Goal: Transaction & Acquisition: Purchase product/service

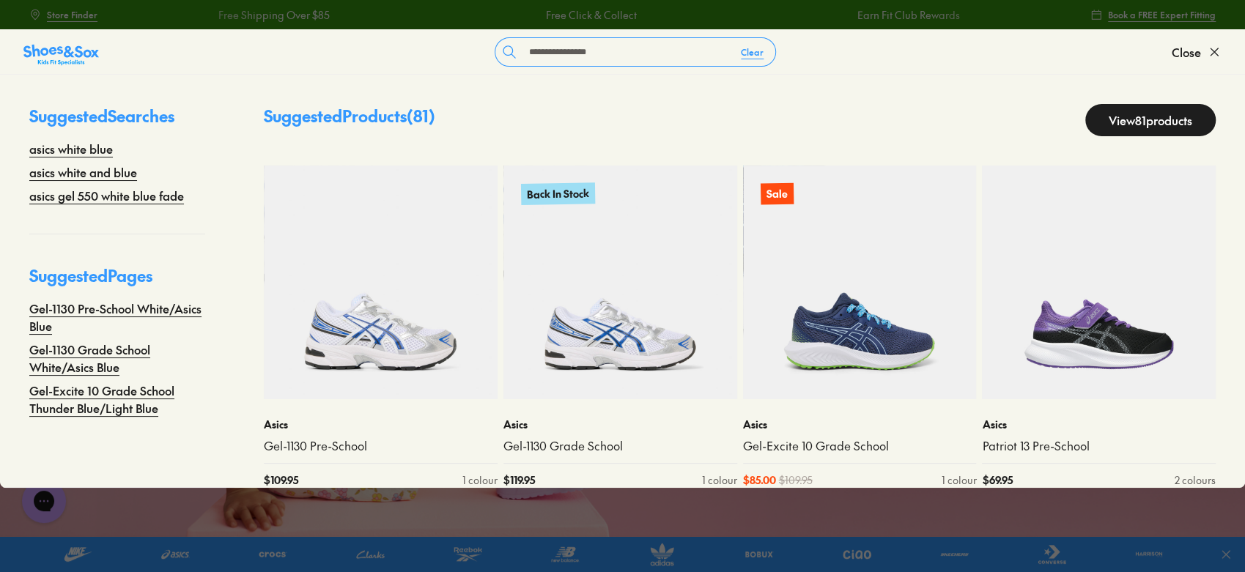
type input "**********"
click at [1123, 132] on link "View 81 products" at bounding box center [1150, 120] width 130 height 32
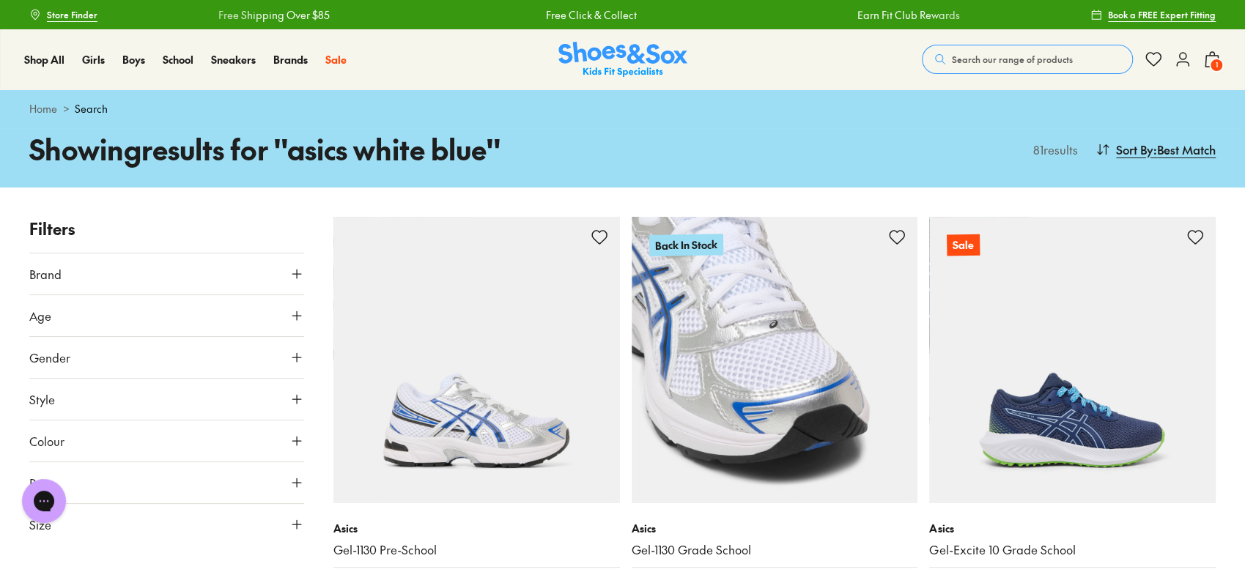
click at [760, 414] on img at bounding box center [774, 360] width 286 height 286
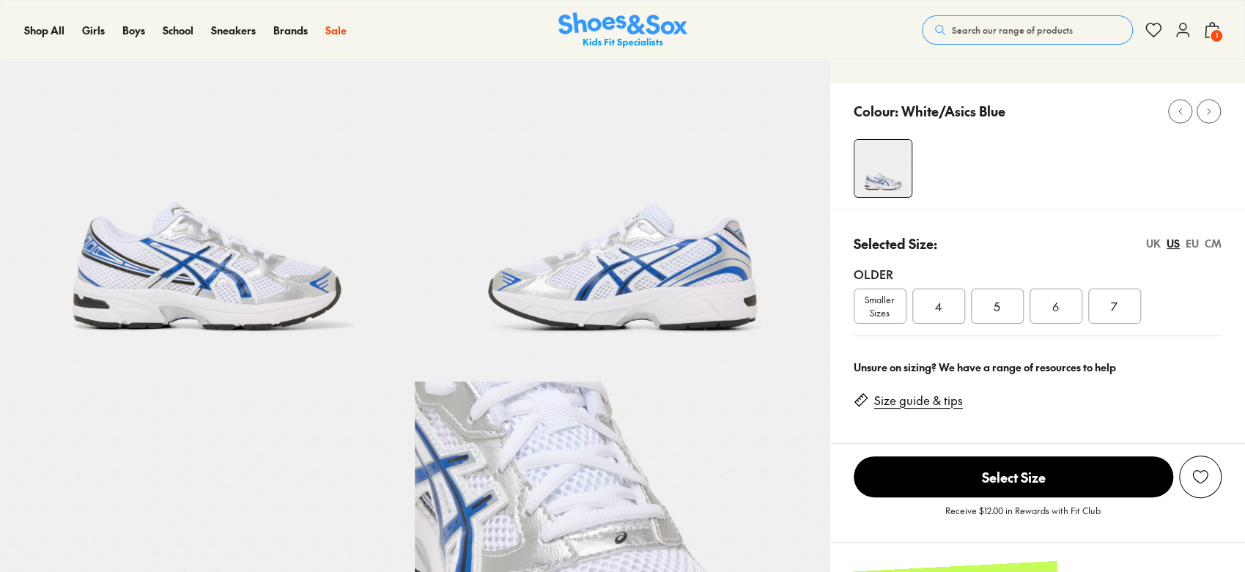
scroll to position [194, 0]
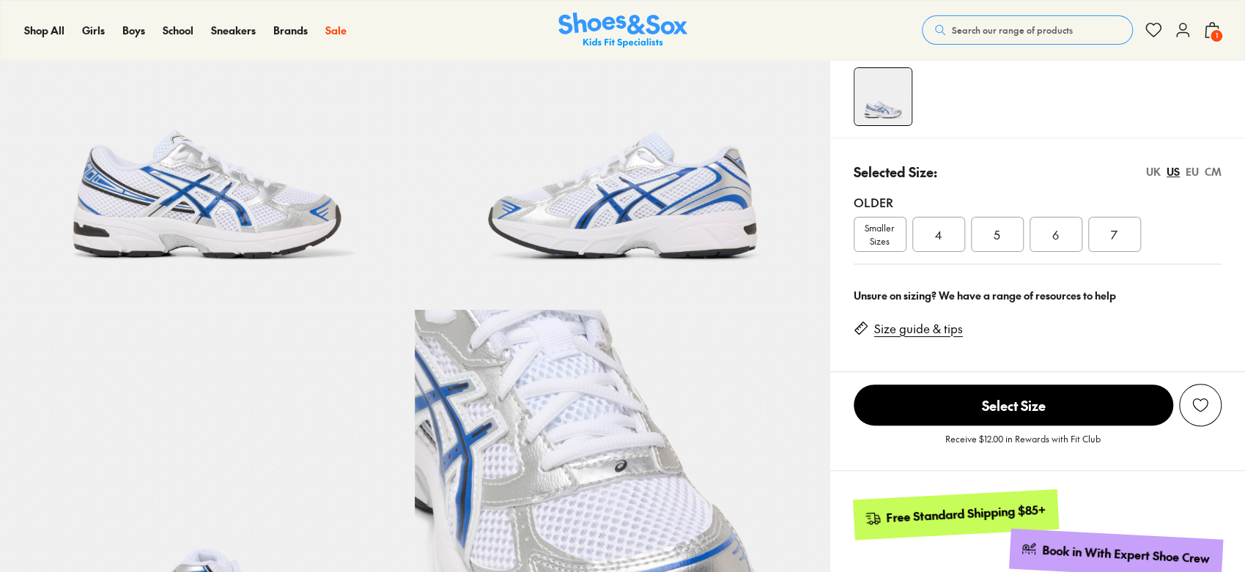
select select "*"
drag, startPoint x: 1249, startPoint y: 53, endPoint x: 1249, endPoint y: 133, distance: 79.1
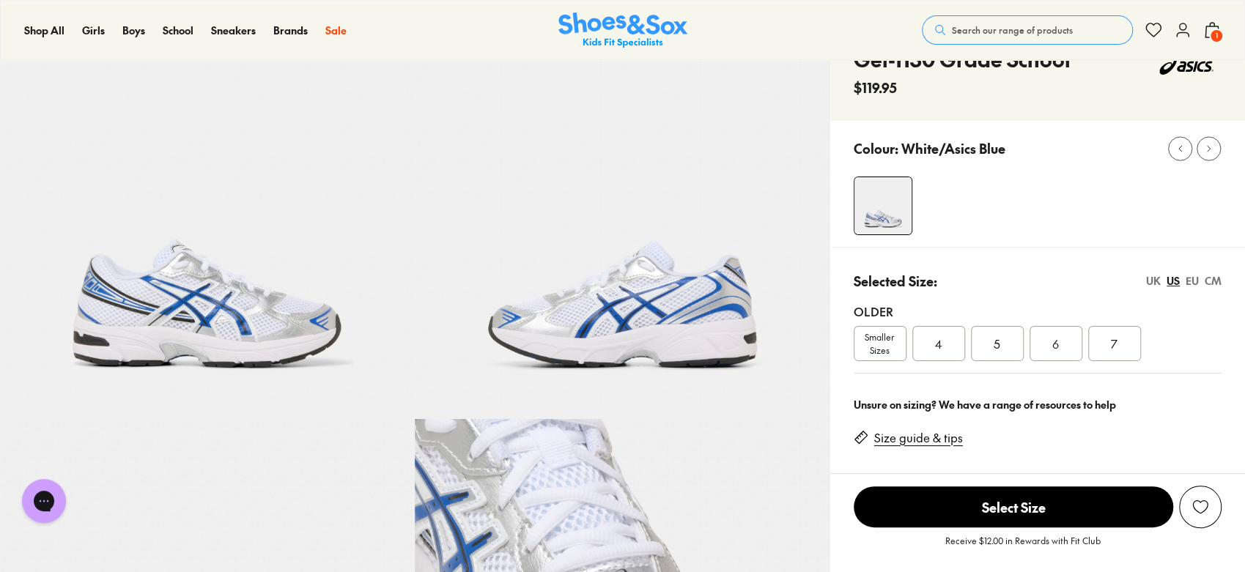
scroll to position [74, 0]
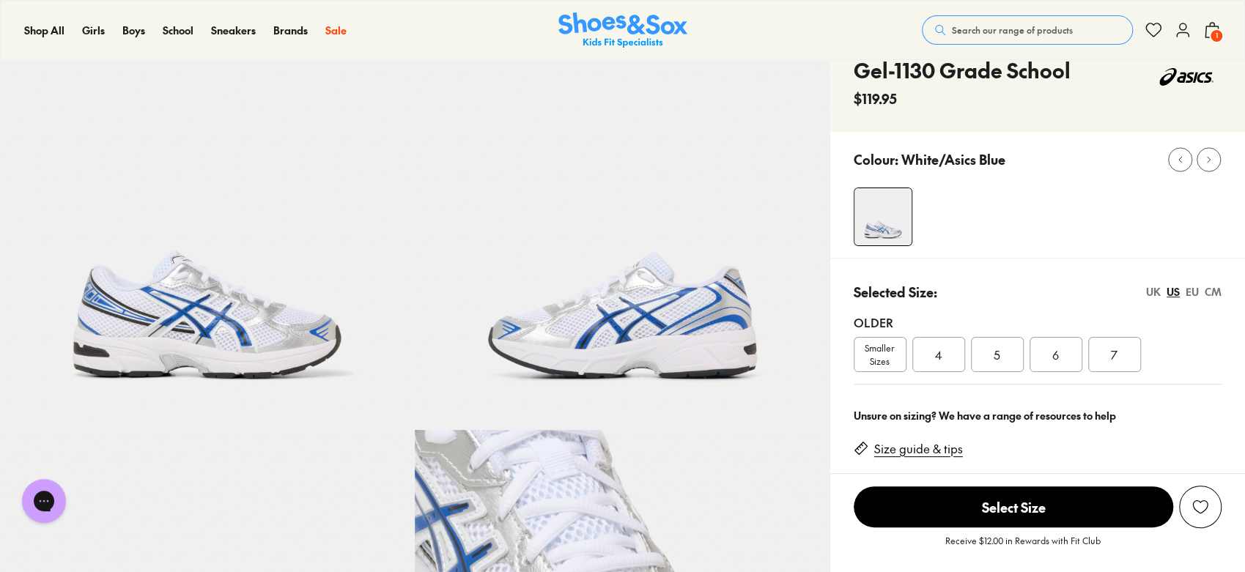
drag, startPoint x: 295, startPoint y: 335, endPoint x: 302, endPoint y: 344, distance: 11.6
click at [297, 335] on img at bounding box center [207, 222] width 415 height 415
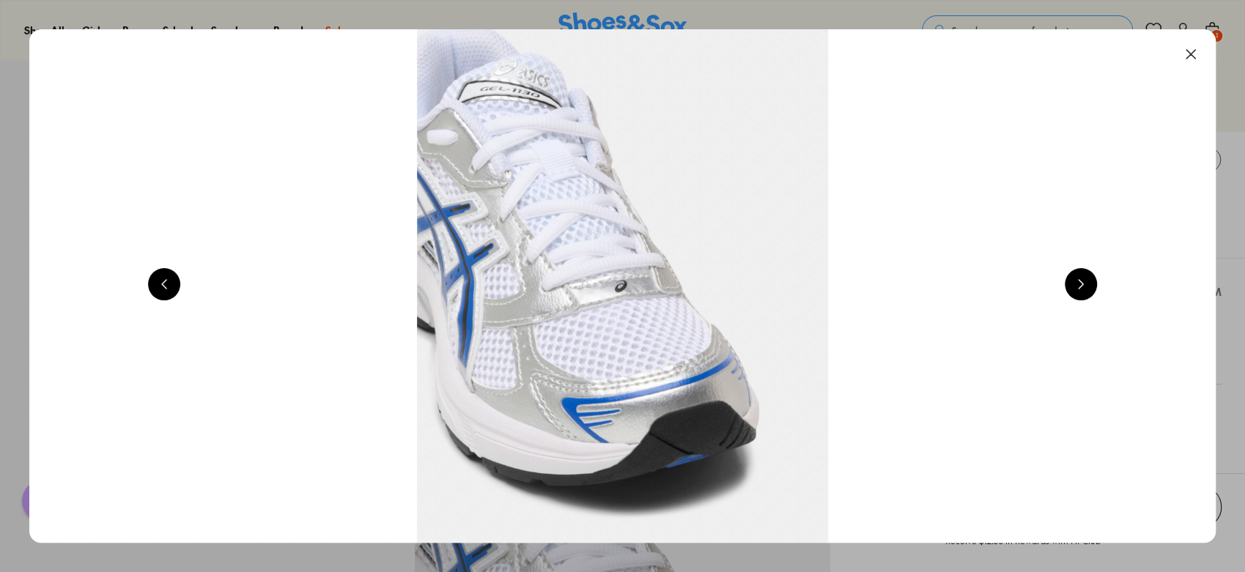
scroll to position [0, 1191]
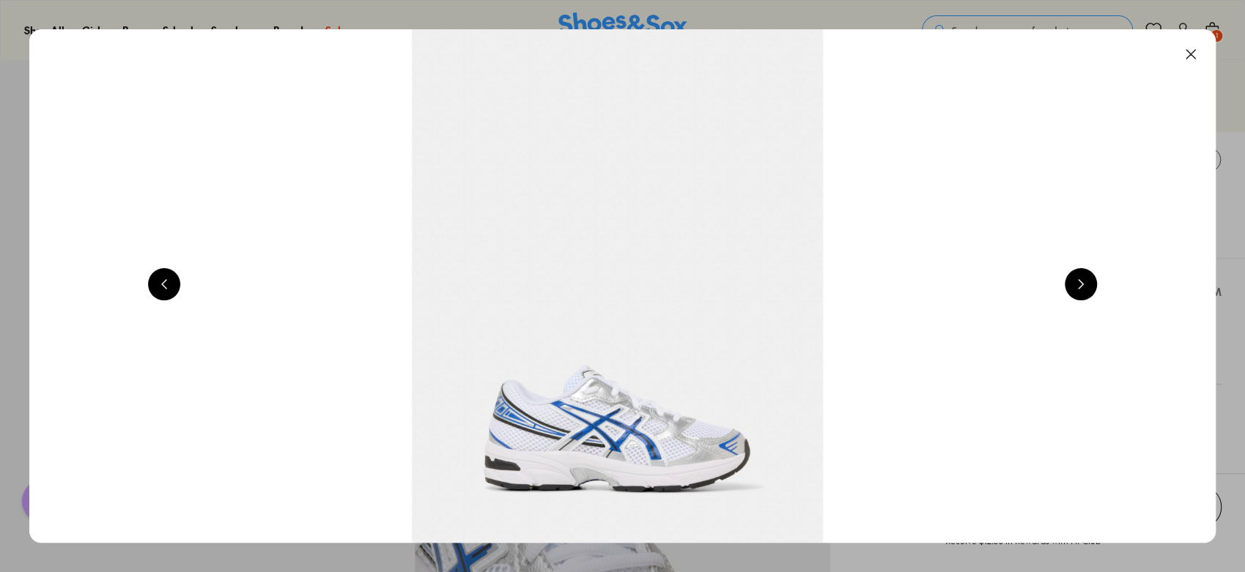
click at [1086, 292] on button at bounding box center [1080, 284] width 32 height 32
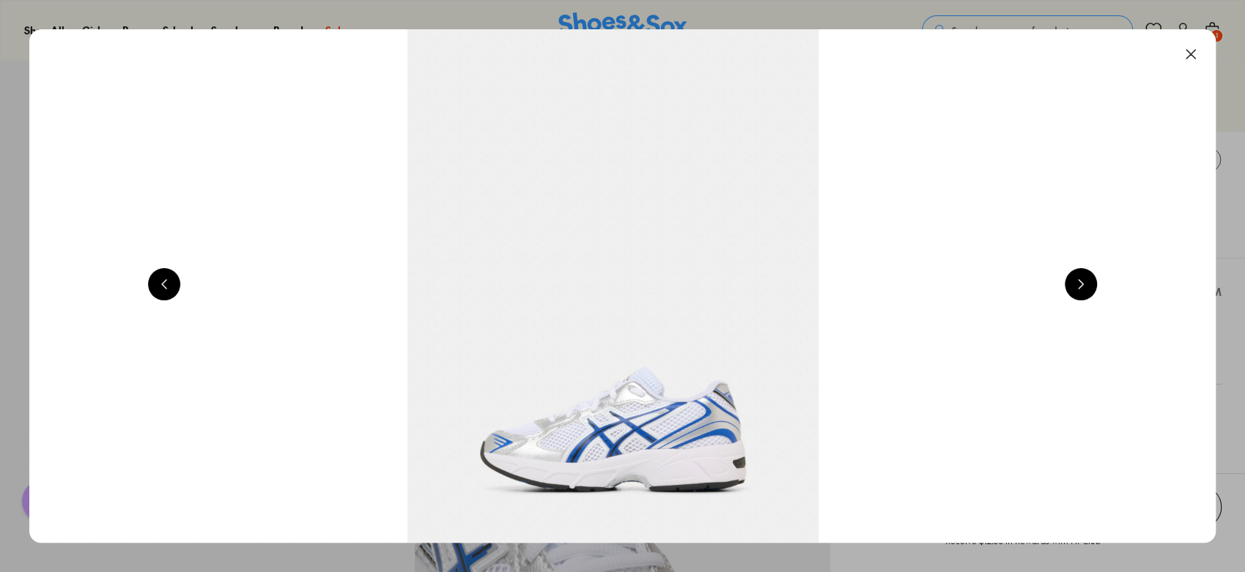
click at [1086, 292] on button at bounding box center [1080, 284] width 32 height 32
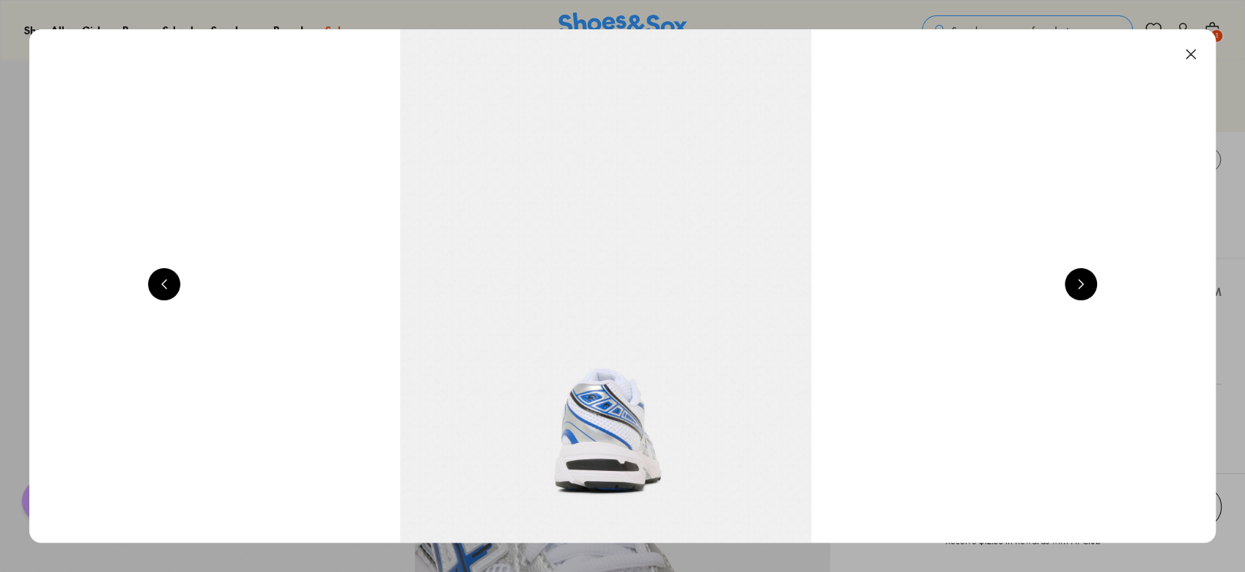
click at [1086, 292] on button at bounding box center [1080, 284] width 32 height 32
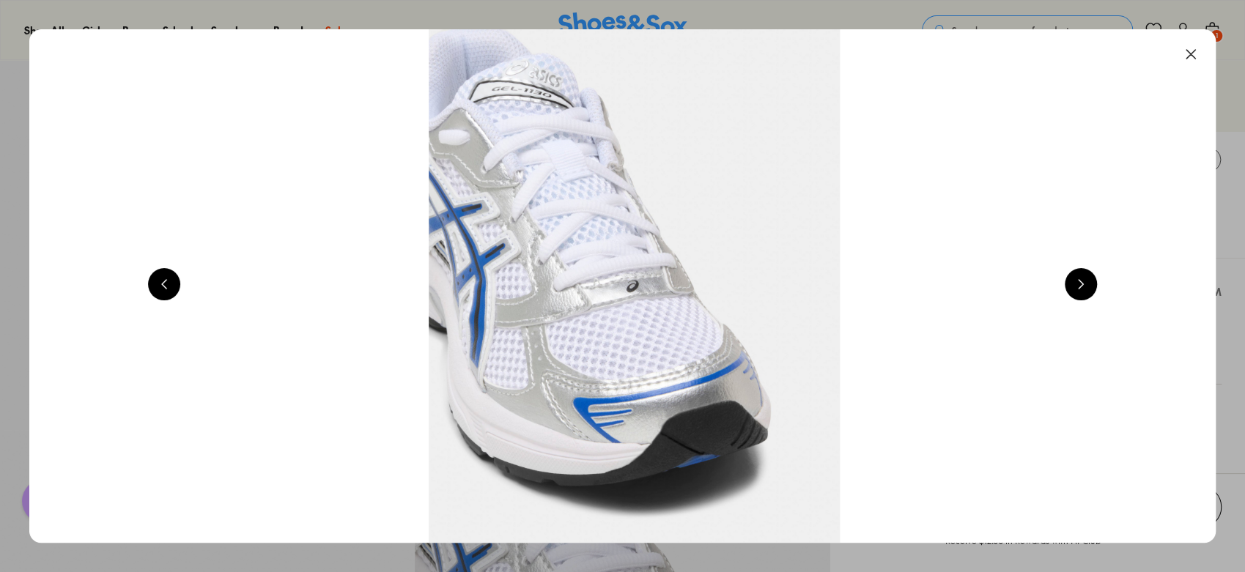
scroll to position [0, 4766]
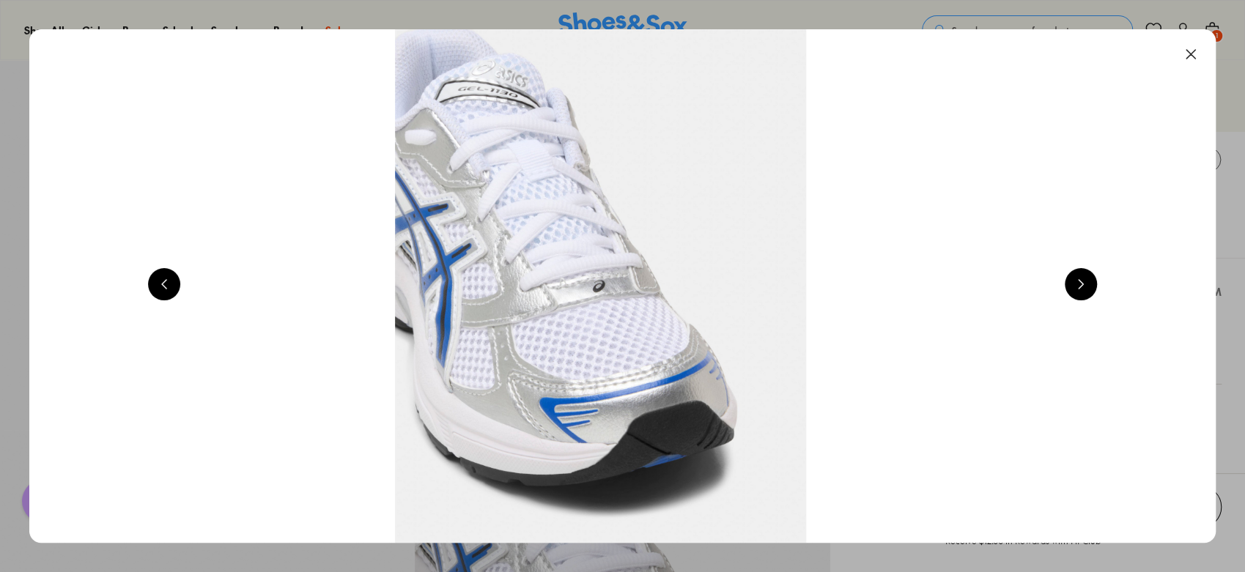
click at [1191, 45] on button at bounding box center [1190, 54] width 32 height 32
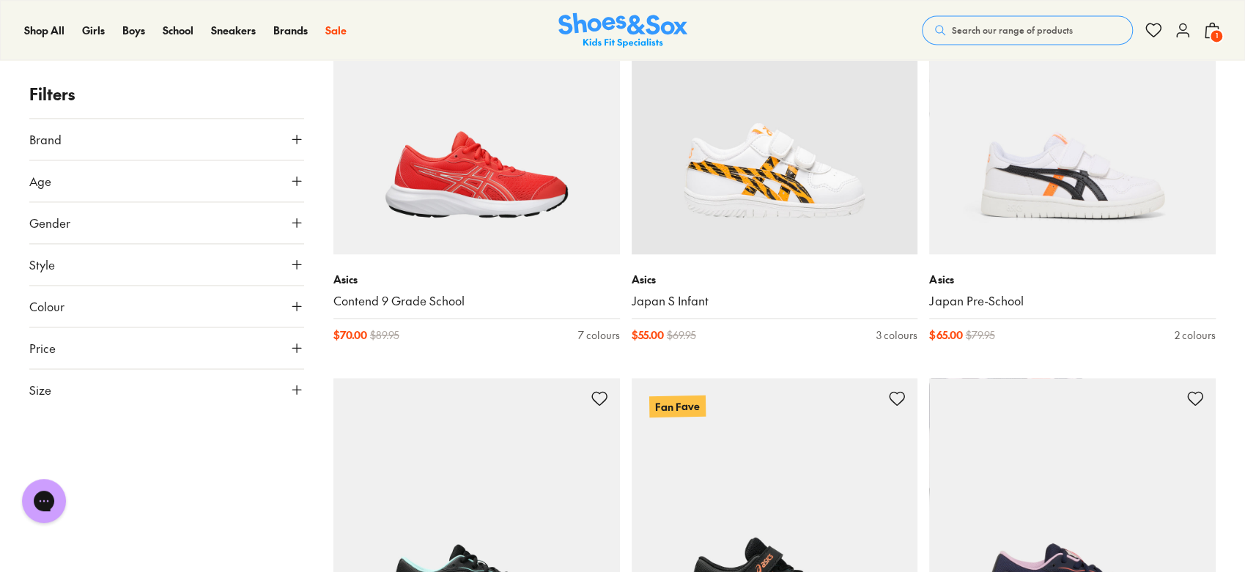
scroll to position [8982, 0]
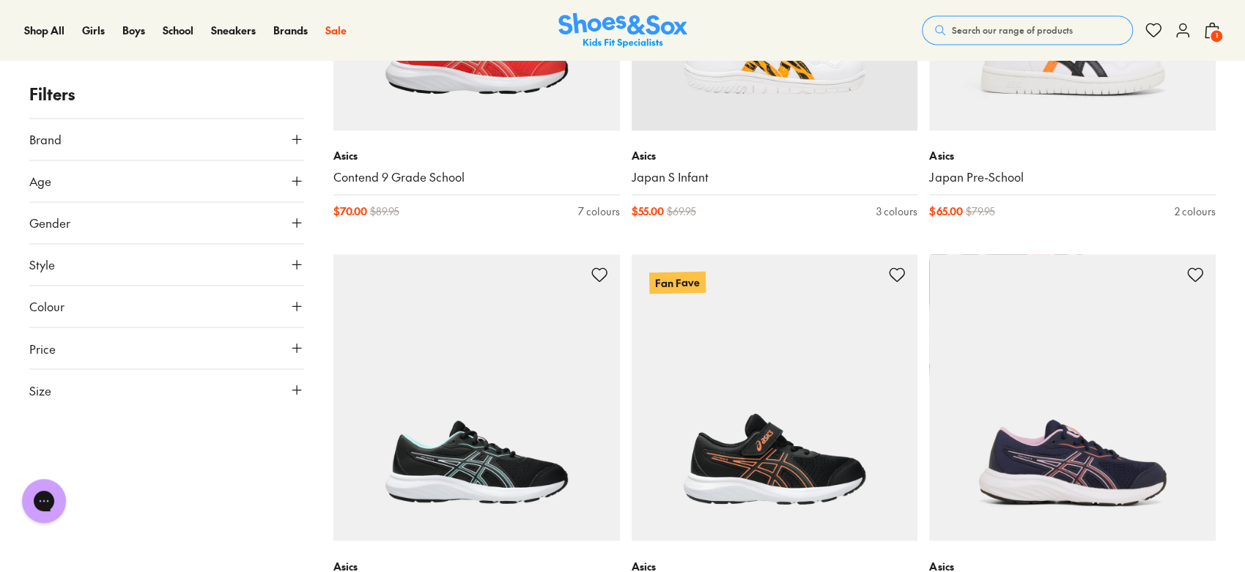
click at [968, 27] on span "Search our range of products" at bounding box center [1012, 29] width 121 height 13
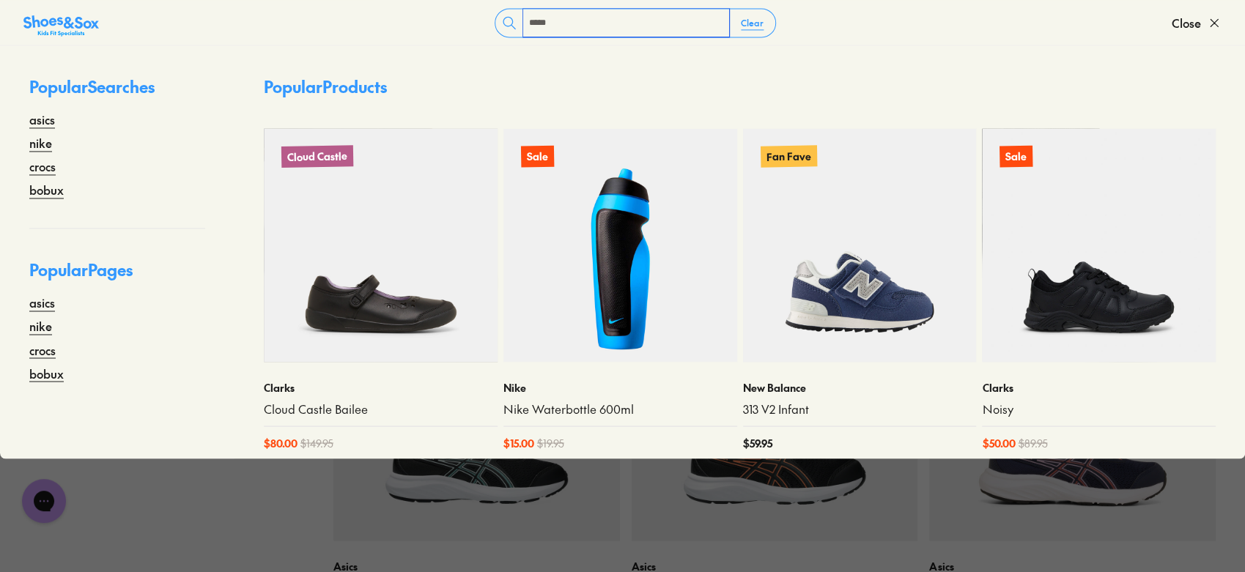
type input "*****"
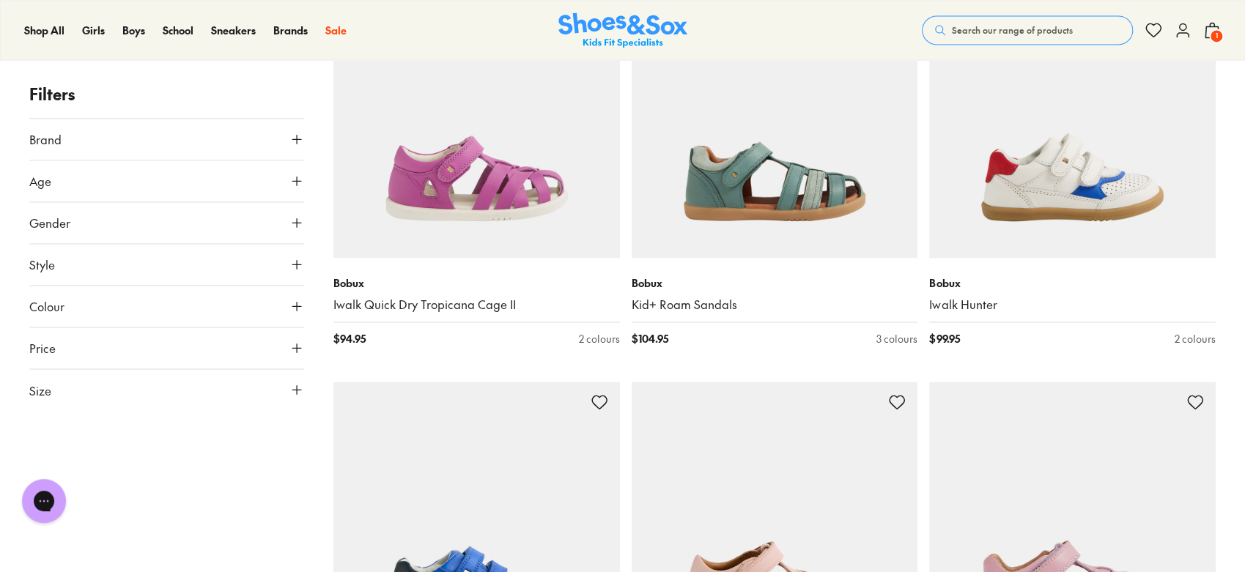
drag, startPoint x: 1249, startPoint y: 29, endPoint x: 1249, endPoint y: 204, distance: 174.3
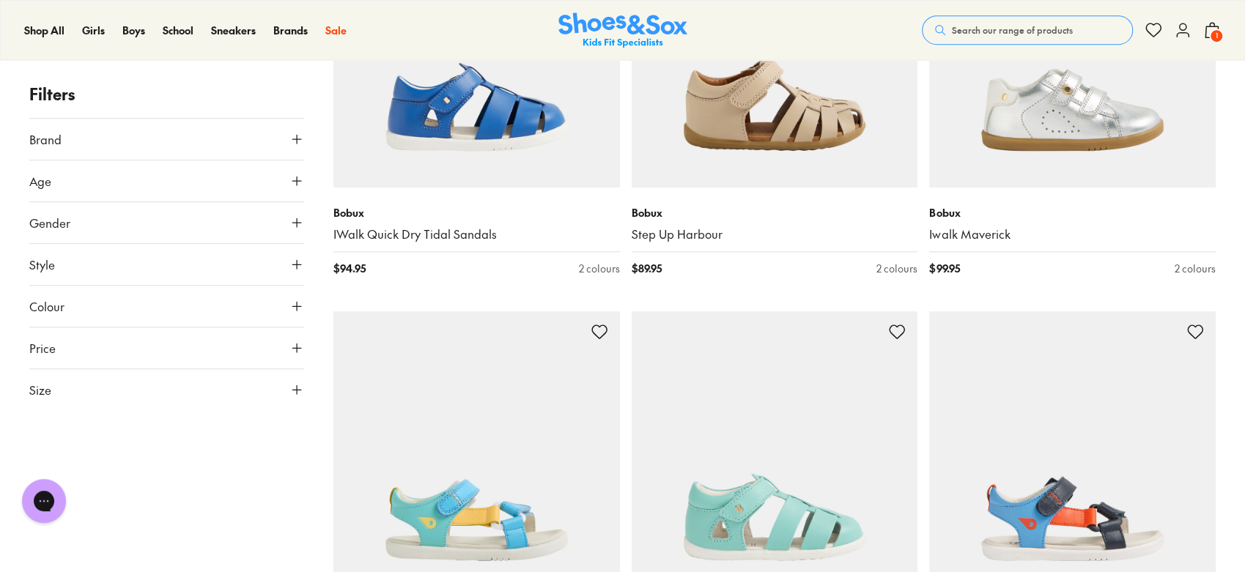
scroll to position [4225, 0]
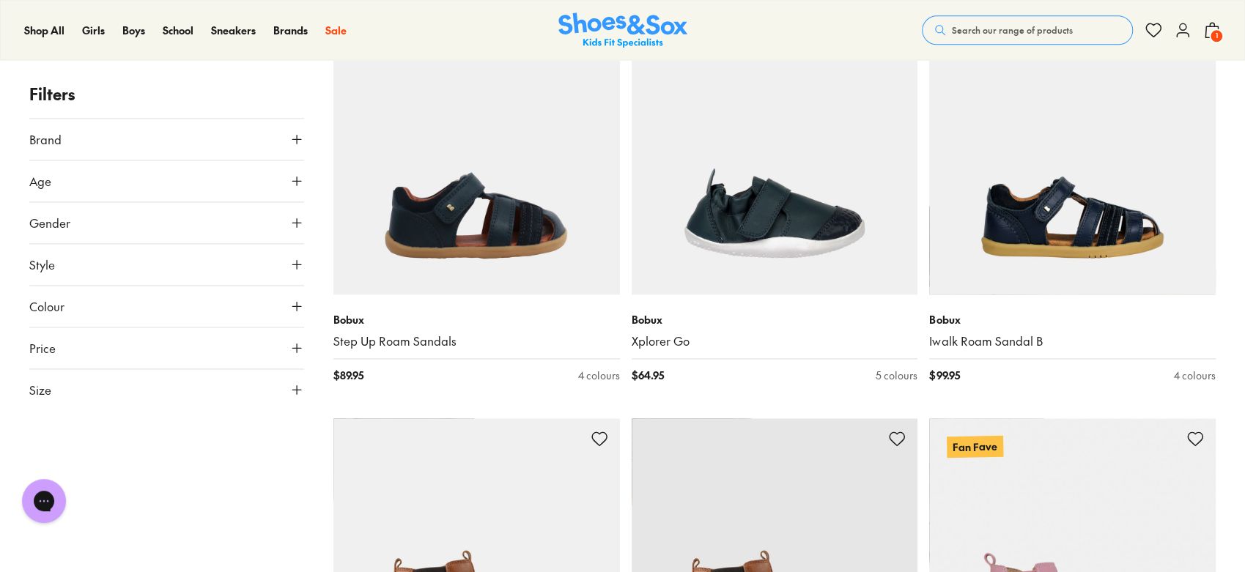
scroll to position [8844, 0]
